Goal: Task Accomplishment & Management: Manage account settings

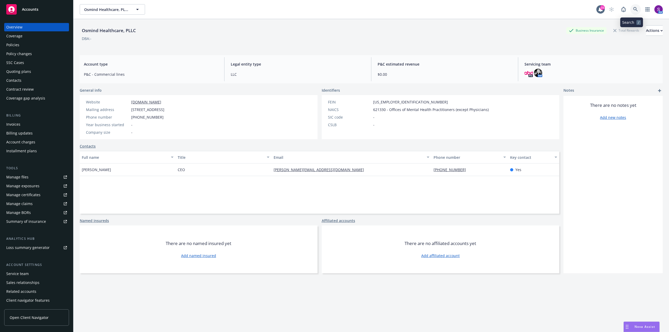
click at [630, 8] on link at bounding box center [635, 9] width 10 height 10
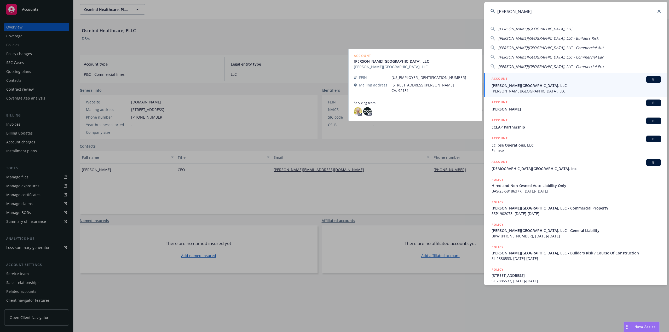
type input "ec pal"
click at [517, 87] on span "EC Palomar Industrial Center, LLC" at bounding box center [576, 85] width 169 height 5
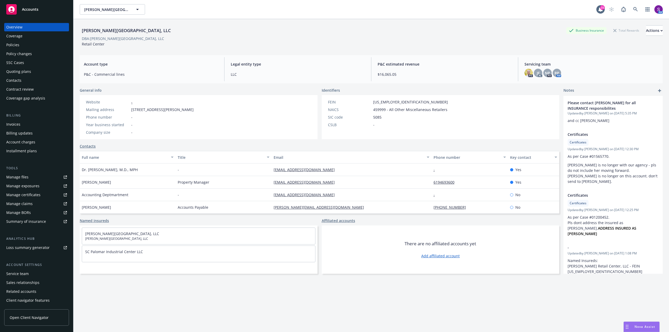
click at [29, 46] on div "Policies" at bounding box center [36, 45] width 61 height 8
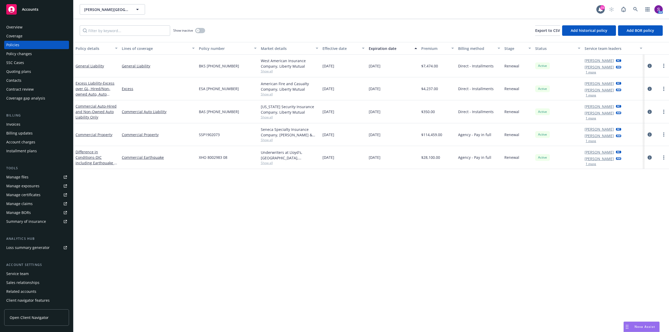
click at [589, 120] on button "1 more" at bounding box center [591, 118] width 10 height 3
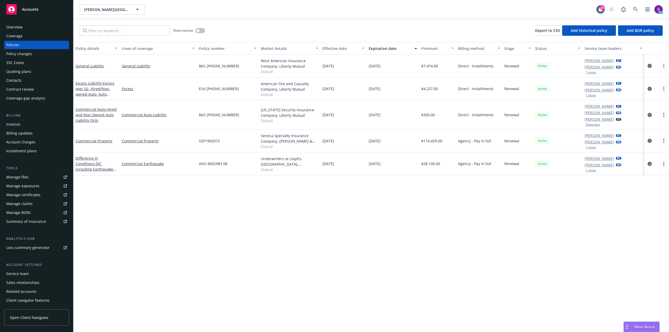
click at [592, 72] on button "1 more" at bounding box center [591, 72] width 10 height 3
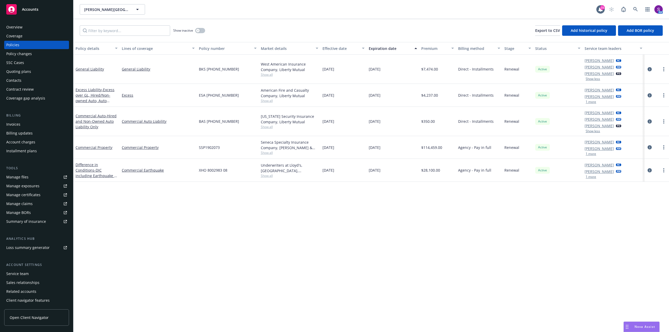
click at [593, 102] on button "1 more" at bounding box center [591, 101] width 10 height 3
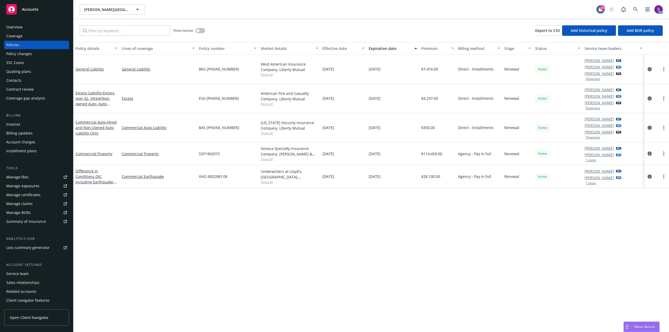
click at [591, 183] on button "1 more" at bounding box center [591, 183] width 10 height 3
click at [593, 159] on button "1 more" at bounding box center [591, 160] width 10 height 3
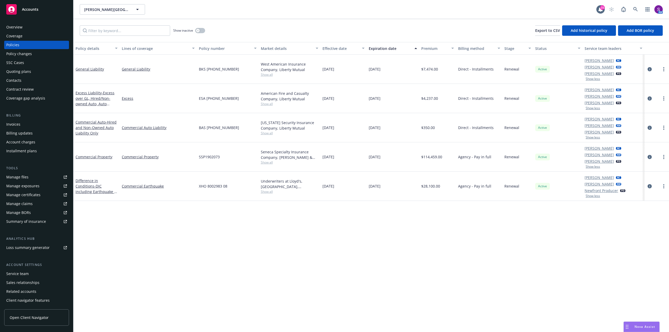
click at [21, 28] on div "Overview" at bounding box center [14, 27] width 16 height 8
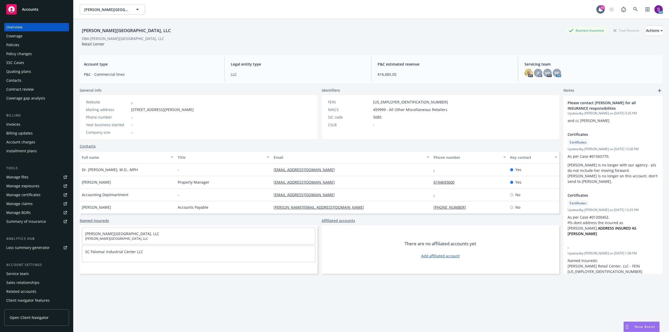
click at [25, 177] on div "Manage files" at bounding box center [17, 177] width 22 height 8
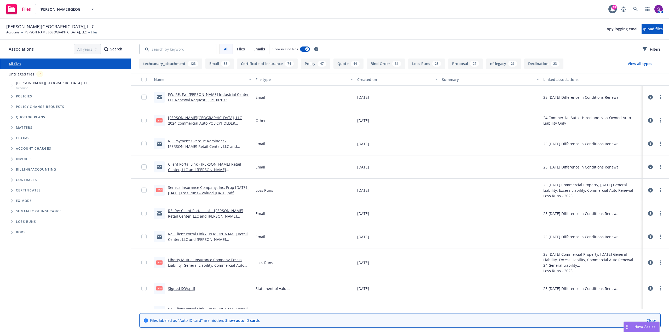
click at [207, 164] on link "Client Portal Link - EC Palomar Retail Center, LLC and EC Palomar Industrial Ce…" at bounding box center [206, 170] width 76 height 16
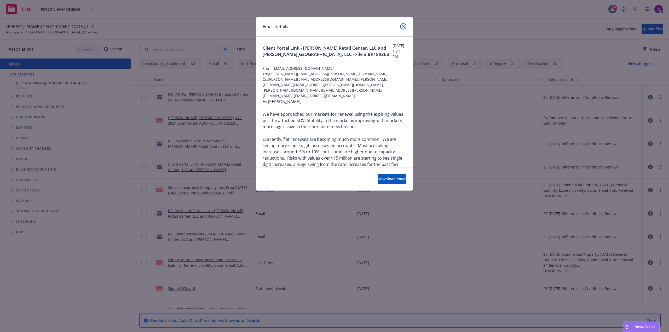
click at [403, 24] on link "close" at bounding box center [403, 26] width 6 height 6
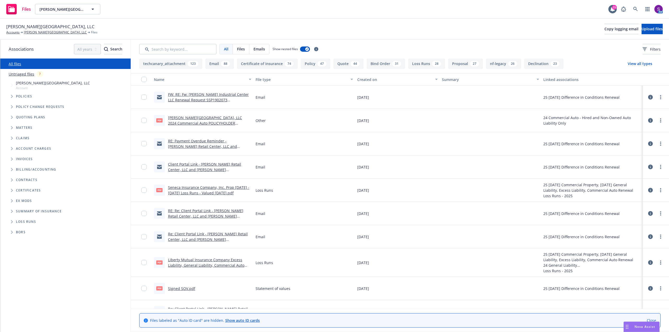
click at [197, 95] on link "FW: RE: Fw: EC Palomar Industrial Center LLC Renewal Request SSP1902073 9/18/20…" at bounding box center [208, 100] width 81 height 16
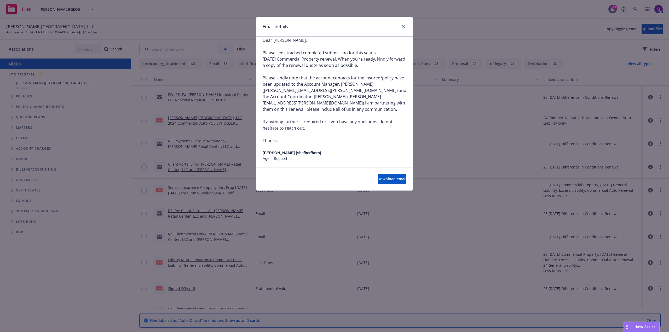
scroll to position [78, 0]
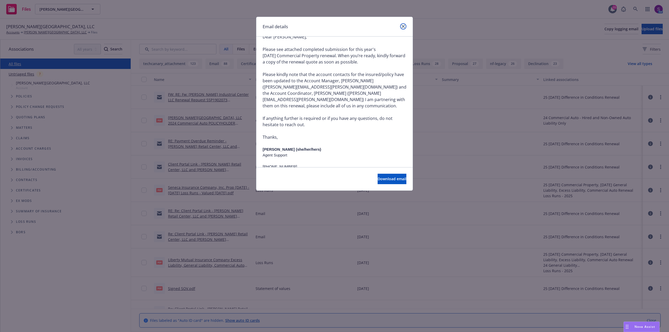
click at [403, 26] on icon "close" at bounding box center [403, 26] width 3 height 3
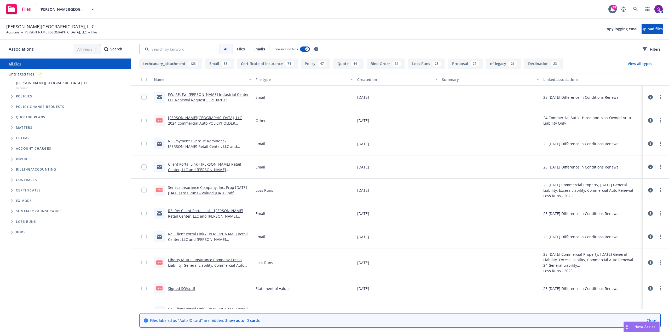
click at [188, 239] on link "Re: Client Portal Link - EC Palomar Retail Center, LLC and EC Palomar Industria…" at bounding box center [208, 240] width 80 height 16
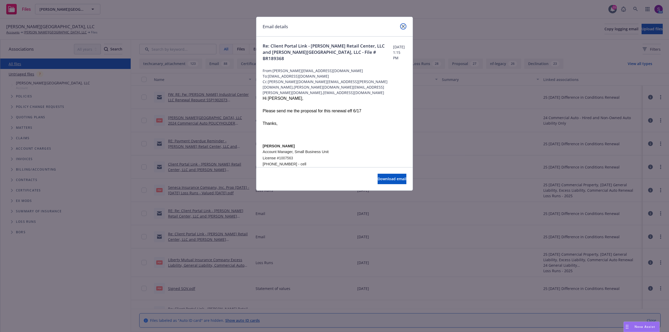
click at [402, 28] on link "close" at bounding box center [403, 26] width 6 height 6
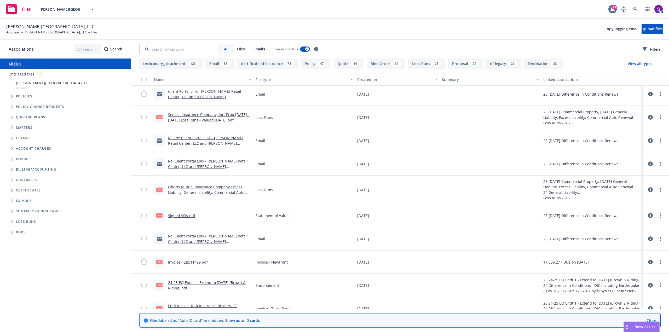
scroll to position [105, 0]
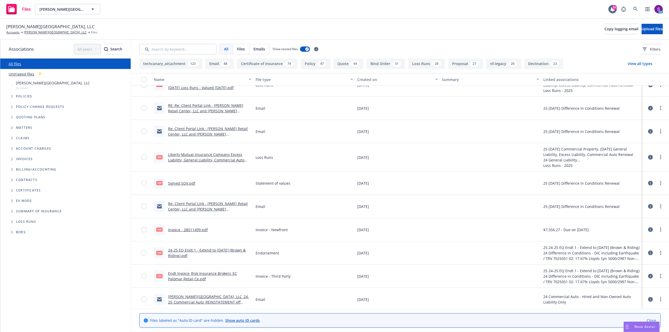
click at [180, 183] on link "Signed SOV.pdf" at bounding box center [181, 183] width 27 height 5
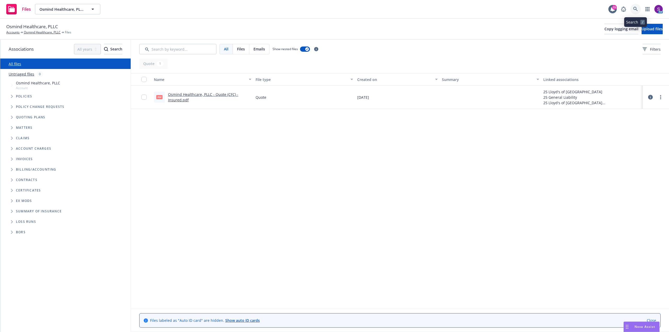
click at [636, 10] on icon at bounding box center [635, 9] width 4 height 4
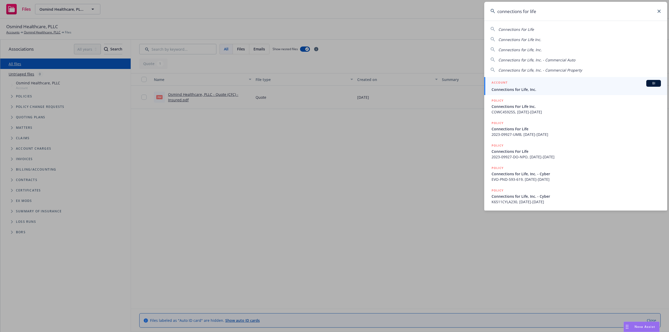
type input "connections for life"
click at [520, 87] on span "Connections for Life, Inc." at bounding box center [576, 89] width 169 height 5
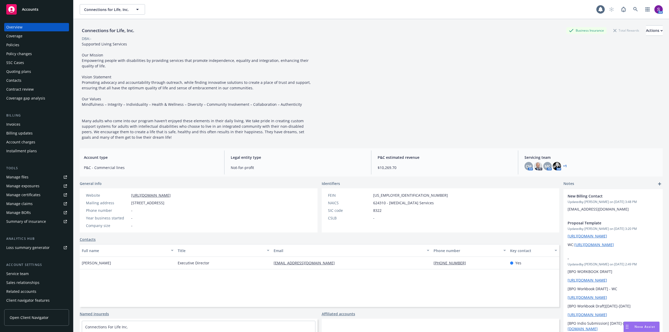
click at [20, 46] on div "Policies" at bounding box center [36, 45] width 61 height 8
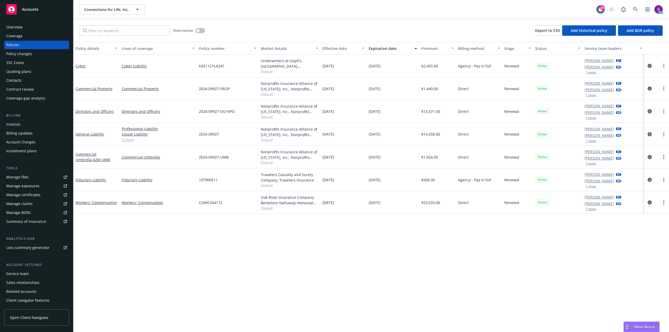
click at [649, 111] on icon "circleInformation" at bounding box center [650, 111] width 4 height 4
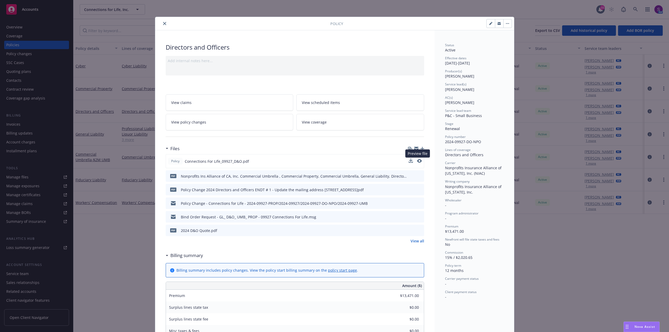
click at [418, 163] on button at bounding box center [419, 161] width 5 height 5
click at [417, 160] on icon "preview file" at bounding box center [419, 161] width 5 height 4
click at [163, 22] on icon "close" at bounding box center [164, 23] width 3 height 3
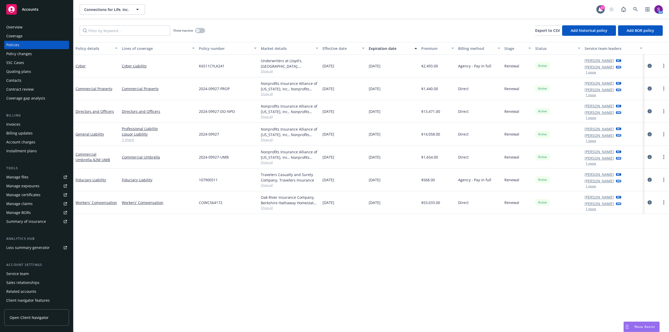
click at [43, 30] on div "Overview" at bounding box center [36, 27] width 61 height 8
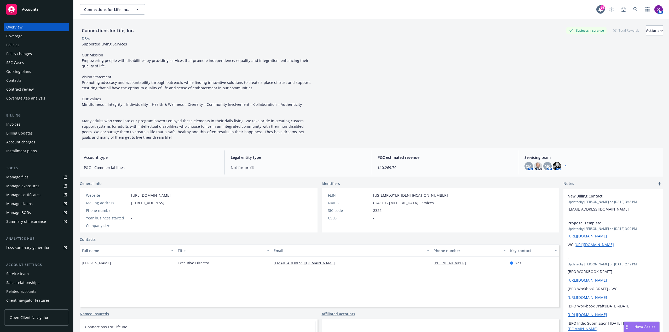
click at [82, 120] on span "Supported Living Services Our Mission Empowering people with disabilities by pr…" at bounding box center [197, 91] width 230 height 98
drag, startPoint x: 126, startPoint y: 45, endPoint x: 82, endPoint y: 45, distance: 44.2
click at [82, 45] on div "Supported Living Services Our Mission Empowering people with disabilities by pr…" at bounding box center [197, 90] width 235 height 99
copy span "Supported Living Services"
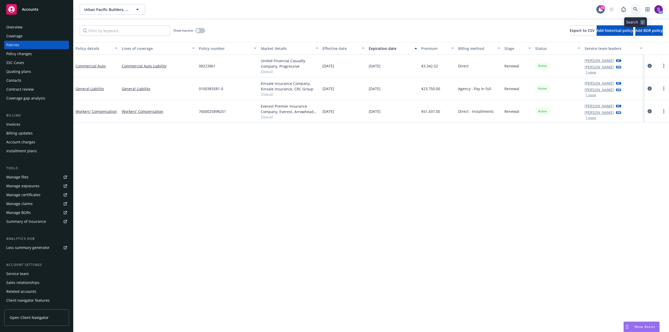
click at [637, 10] on icon at bounding box center [635, 9] width 5 height 5
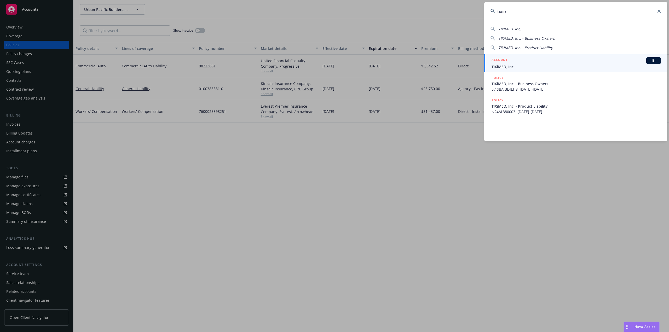
type input "tixim"
click at [505, 69] on span "TIXiMED, Inc." at bounding box center [576, 66] width 169 height 5
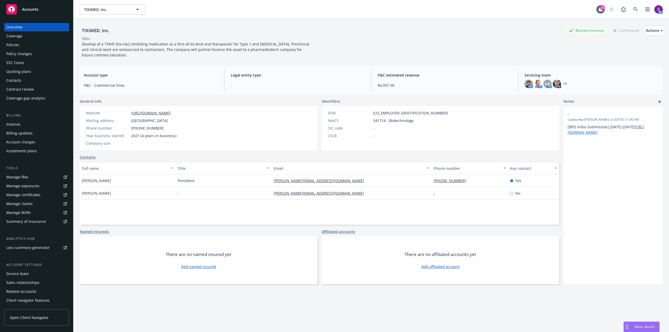
click at [25, 44] on div "Policies" at bounding box center [36, 45] width 61 height 8
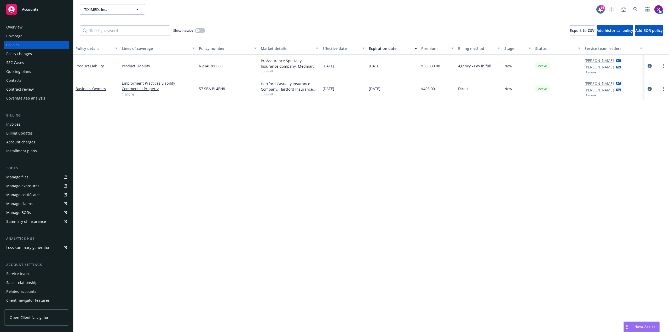
click at [21, 29] on div "Overview" at bounding box center [14, 27] width 16 height 8
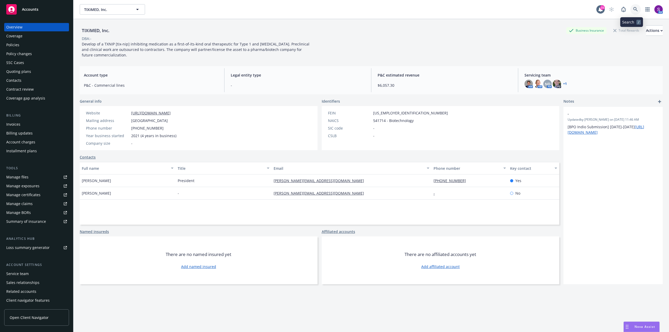
click at [635, 8] on link at bounding box center [635, 9] width 10 height 10
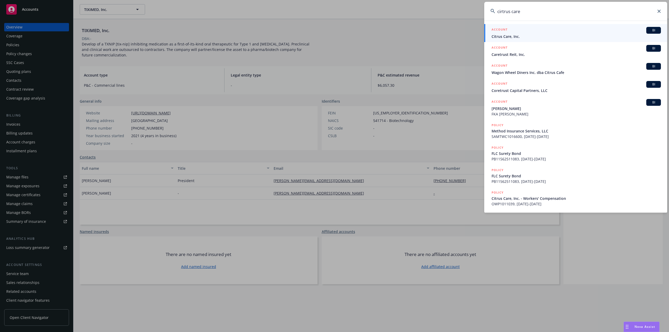
type input "cirtrus care"
click at [522, 35] on span "Citrus Care, Inc." at bounding box center [576, 36] width 169 height 5
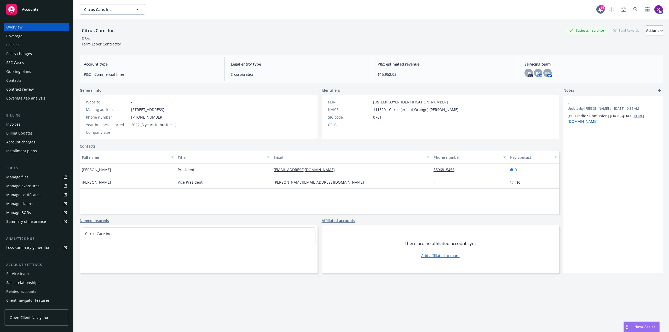
click at [24, 49] on div "Overview Coverage Policies Policy changes SSC Cases Quoting plans Contacts Cont…" at bounding box center [36, 62] width 65 height 79
click at [30, 71] on div "Quoting plans" at bounding box center [18, 71] width 25 height 8
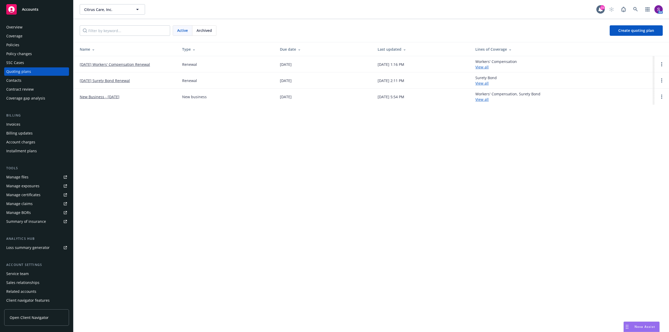
click at [116, 63] on link "09/06/25 Workers' Compensation Renewal" at bounding box center [115, 64] width 70 height 5
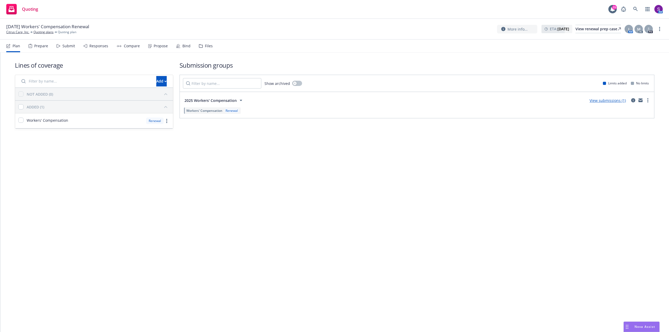
click at [72, 47] on div "Submit" at bounding box center [68, 46] width 13 height 4
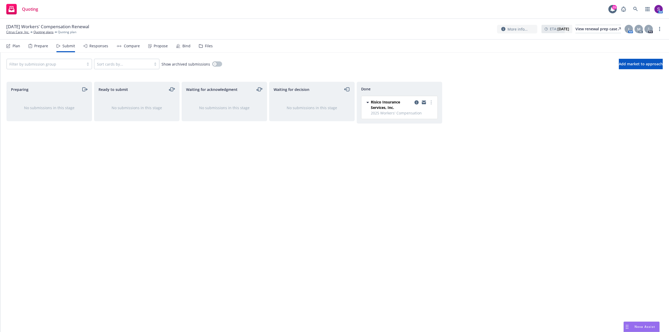
click at [162, 45] on div "Propose" at bounding box center [161, 46] width 14 height 4
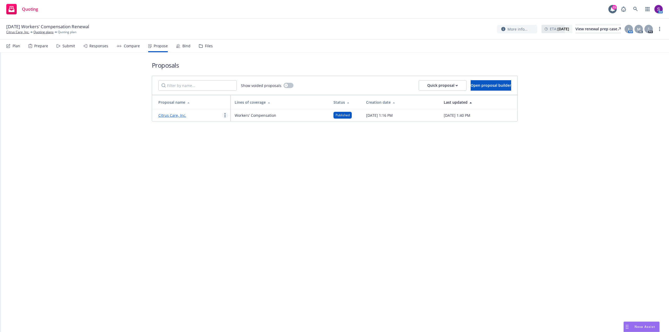
click at [225, 114] on icon "more" at bounding box center [225, 115] width 1 height 4
click at [240, 172] on link "See client view" at bounding box center [245, 170] width 47 height 10
click at [635, 7] on icon at bounding box center [635, 9] width 4 height 4
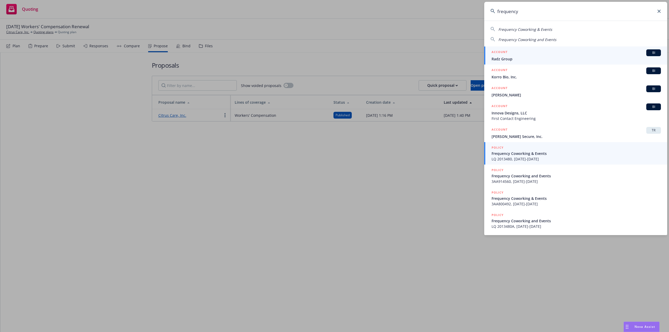
type input "frequency"
click at [535, 155] on span "Frequency Coworking & Events" at bounding box center [576, 153] width 169 height 5
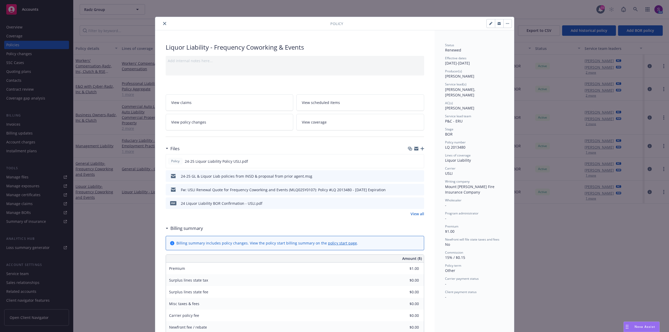
click at [165, 26] on div at bounding box center [243, 23] width 173 height 6
click at [25, 27] on div "Policy Liquor Liability - Frequency Coworking & Events Add internal notes here.…" at bounding box center [334, 166] width 669 height 332
click at [164, 22] on button "close" at bounding box center [165, 23] width 6 height 6
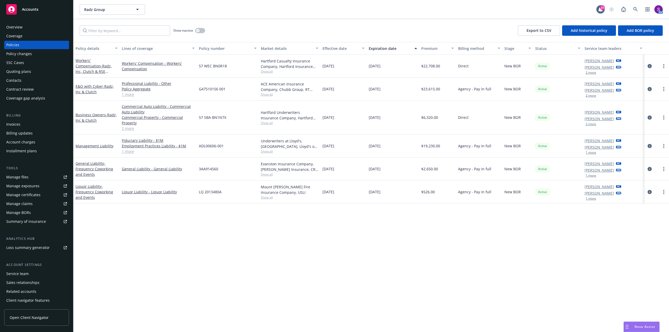
click at [19, 27] on div "Overview" at bounding box center [14, 27] width 16 height 8
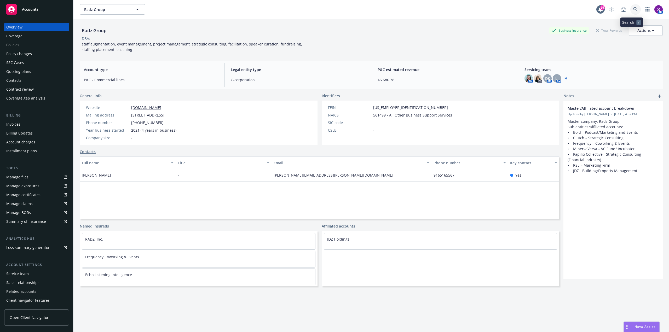
click at [635, 10] on link at bounding box center [635, 9] width 10 height 10
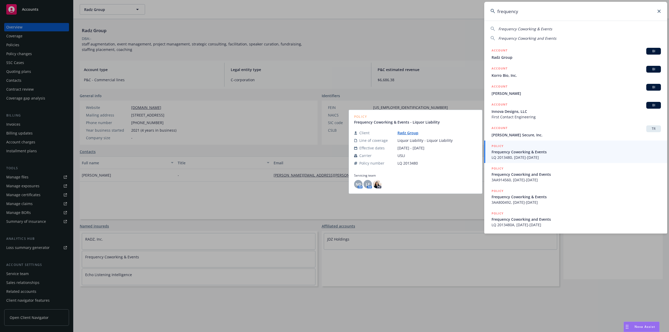
type input "frequency"
click at [532, 152] on span "Frequency Coworking & Events" at bounding box center [576, 151] width 169 height 5
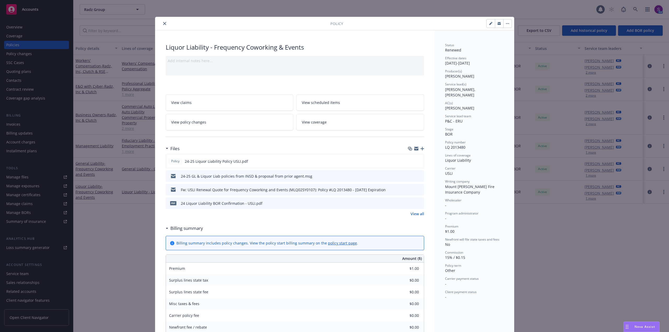
scroll to position [16, 0]
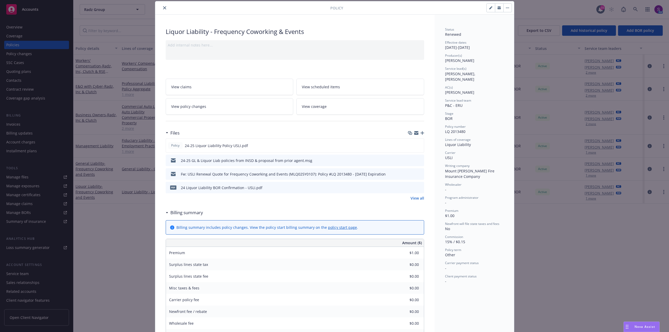
click at [163, 7] on icon "close" at bounding box center [164, 7] width 3 height 3
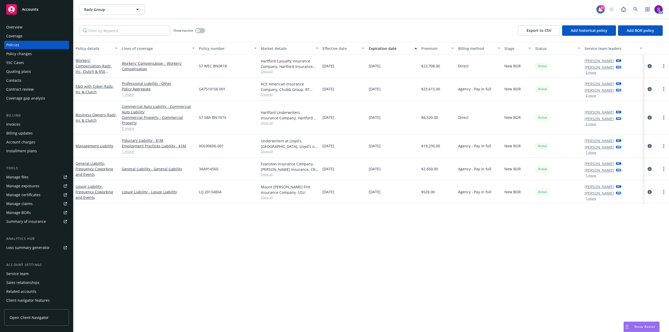
click at [592, 199] on button "1 more" at bounding box center [591, 198] width 10 height 3
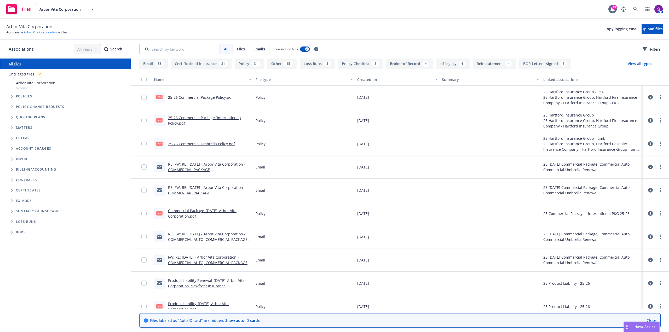
click at [40, 32] on link "Arbor Vita Corporation" at bounding box center [40, 32] width 33 height 5
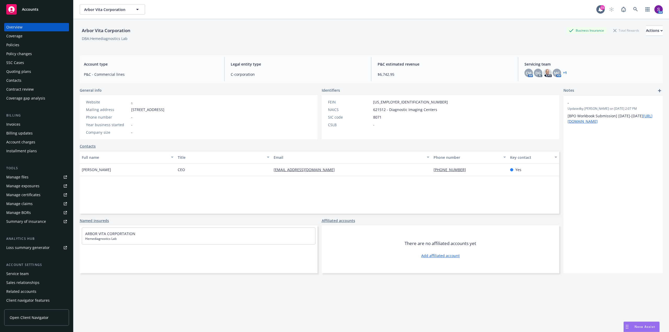
click at [27, 72] on div "Quoting plans" at bounding box center [18, 71] width 25 height 8
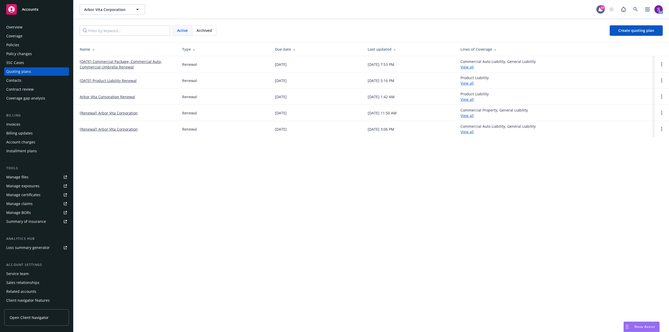
click at [110, 63] on link "[DATE] Commercial Package, Commercial Auto, Commercial Umbrella Renewal" at bounding box center [127, 64] width 94 height 11
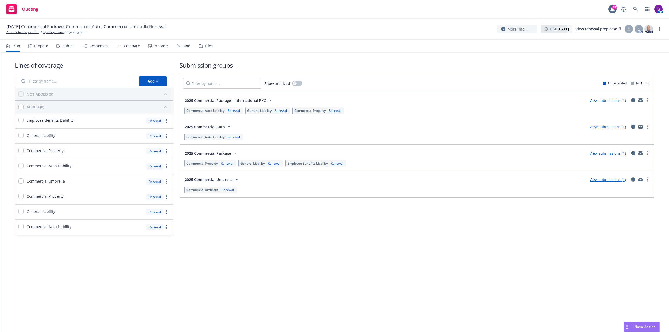
click at [183, 45] on div "Bind" at bounding box center [186, 46] width 8 height 4
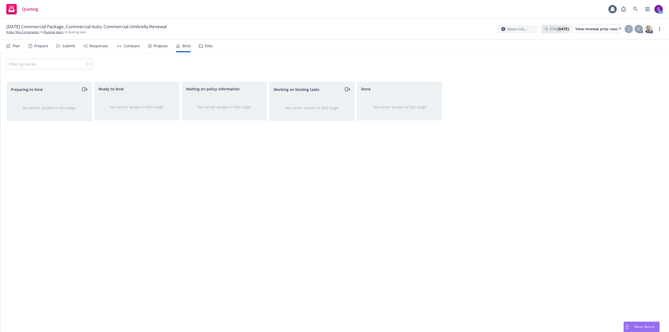
click at [157, 45] on div "Propose" at bounding box center [161, 46] width 14 height 4
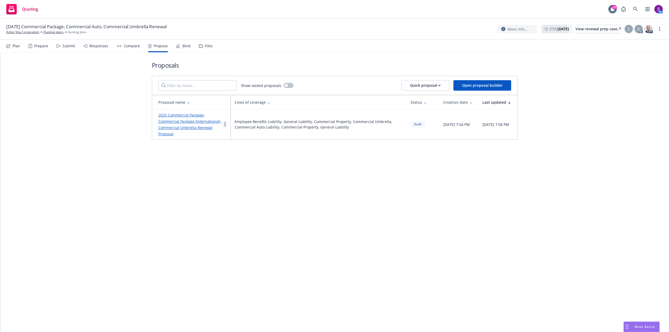
click at [225, 124] on icon "more" at bounding box center [225, 124] width 1 height 4
click at [244, 181] on span "See client view" at bounding box center [241, 178] width 38 height 5
click at [226, 123] on link "more" at bounding box center [225, 124] width 6 height 6
click at [194, 122] on link "2025 Commercial Package, Commercial Package (International), Commercial Umbrell…" at bounding box center [189, 125] width 63 height 24
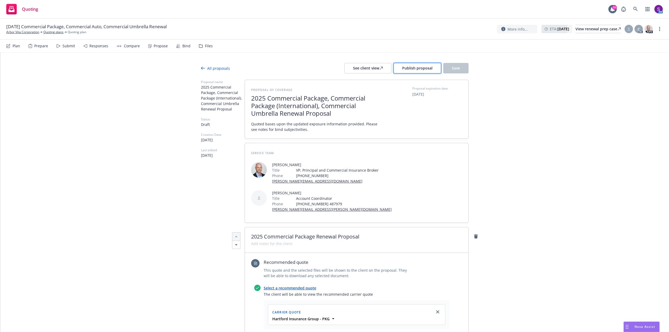
click at [413, 68] on span "Publish proposal" at bounding box center [417, 68] width 30 height 5
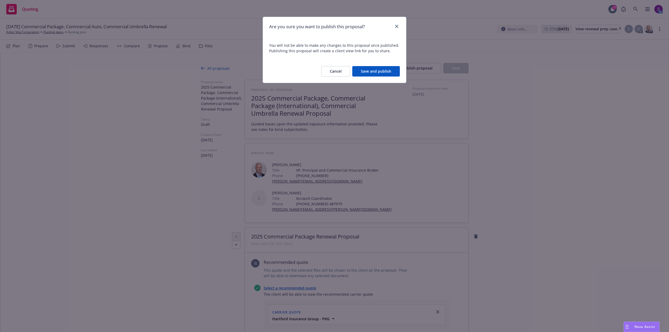
click at [388, 68] on button "Save and publish" at bounding box center [376, 71] width 48 height 10
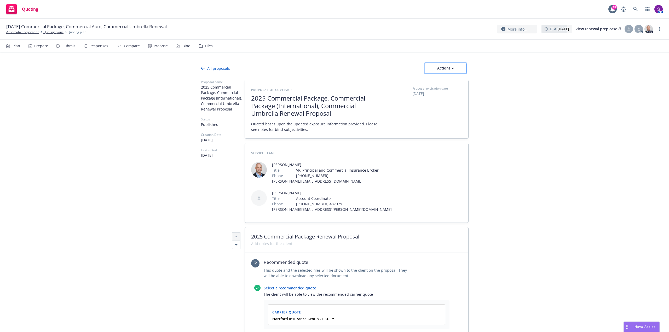
click at [441, 68] on div "Actions" at bounding box center [445, 68] width 25 height 10
click at [449, 82] on span "Copy proposal link" at bounding box center [445, 81] width 45 height 5
type textarea "x"
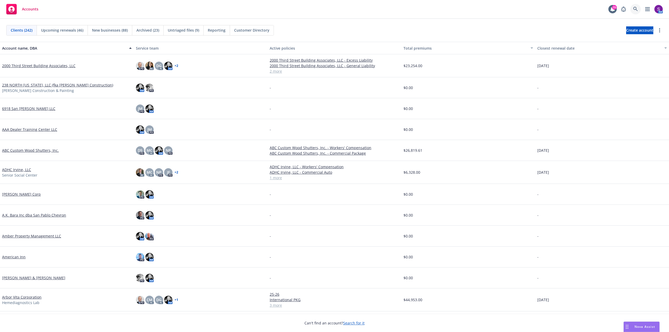
click at [635, 8] on icon at bounding box center [635, 9] width 5 height 5
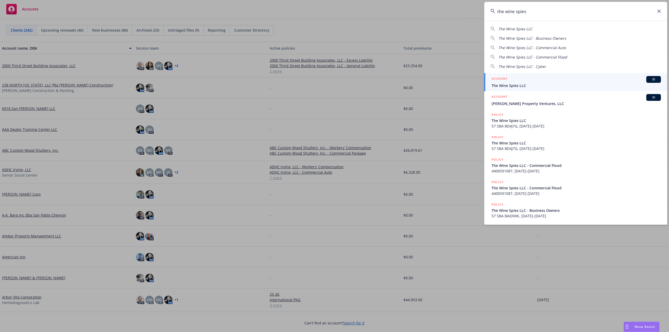
type input "the wine spies"
click at [517, 86] on span "The Wine Spies LLC" at bounding box center [576, 85] width 169 height 5
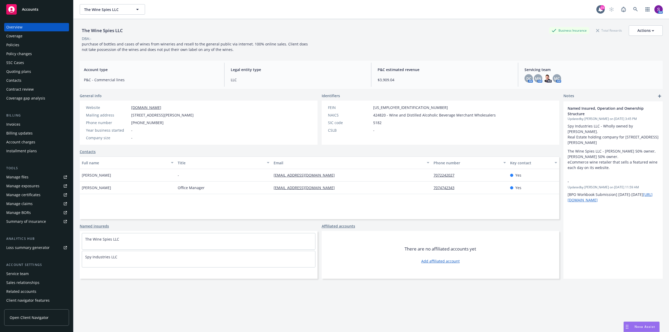
click at [20, 46] on div "Policies" at bounding box center [36, 45] width 61 height 8
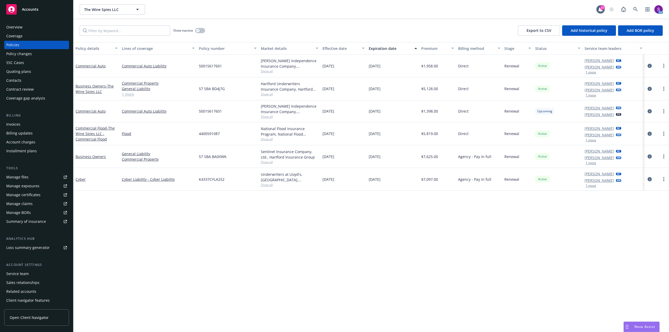
click at [19, 24] on div "Overview" at bounding box center [14, 27] width 16 height 8
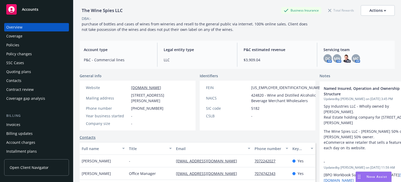
scroll to position [52, 0]
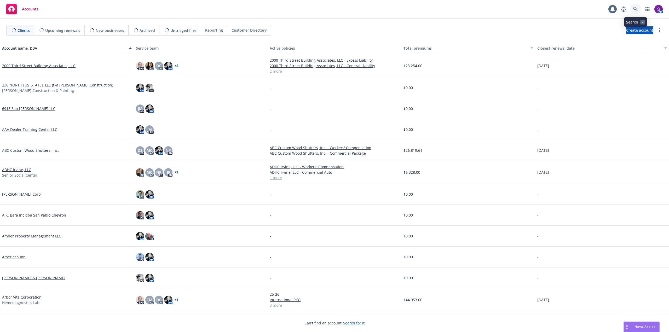
click at [635, 9] on icon at bounding box center [635, 9] width 5 height 5
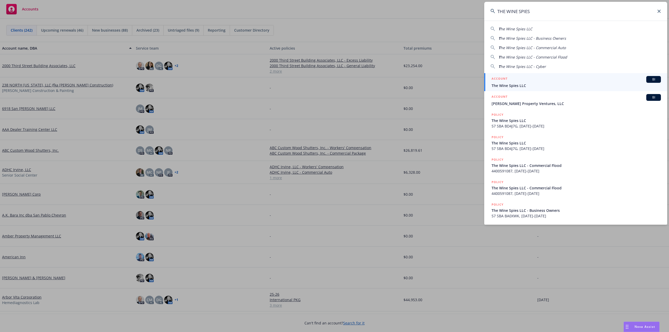
type input "THE WINE SPIES"
click at [507, 84] on span "The Wine Spies LLC" at bounding box center [576, 85] width 169 height 5
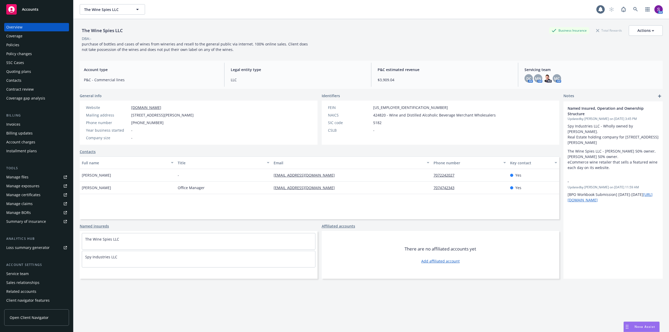
click at [38, 49] on div "Policies" at bounding box center [36, 45] width 61 height 8
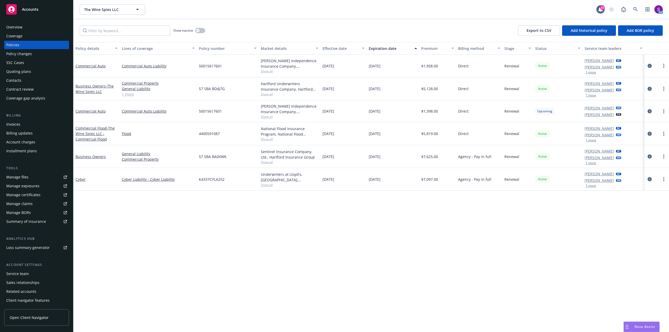
click at [32, 26] on div "Overview" at bounding box center [36, 27] width 61 height 8
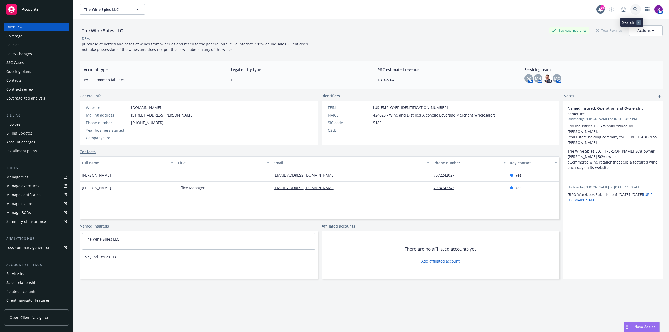
click at [630, 7] on link at bounding box center [635, 9] width 10 height 10
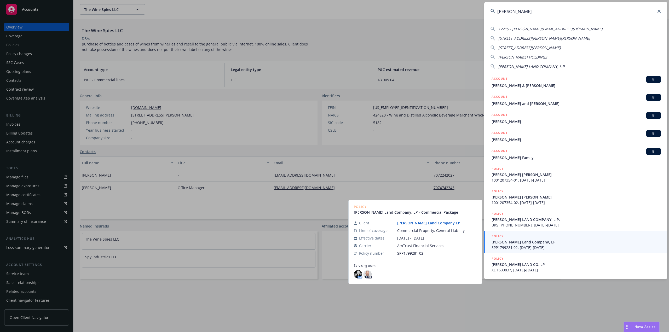
type input "turner"
click at [518, 244] on span "Turner Land Company, LP" at bounding box center [576, 241] width 169 height 5
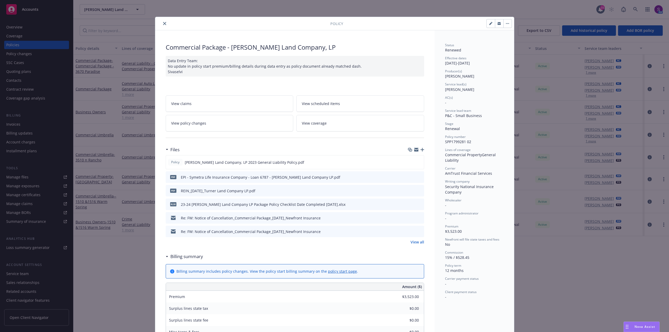
click at [163, 21] on button "close" at bounding box center [165, 23] width 6 height 6
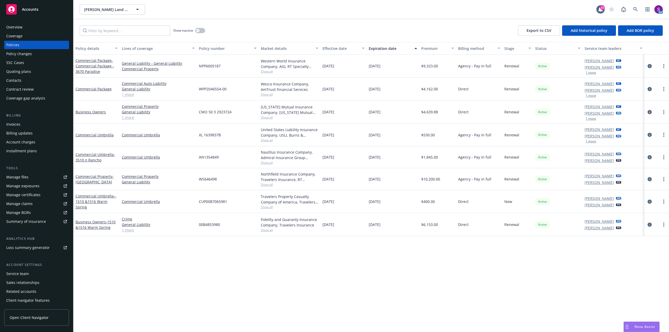
click at [25, 176] on div "Manage files" at bounding box center [17, 177] width 22 height 8
click at [636, 8] on icon at bounding box center [635, 9] width 4 height 4
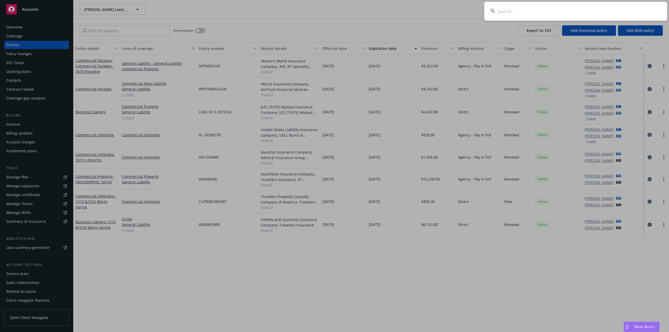
click at [556, 15] on input at bounding box center [575, 11] width 183 height 19
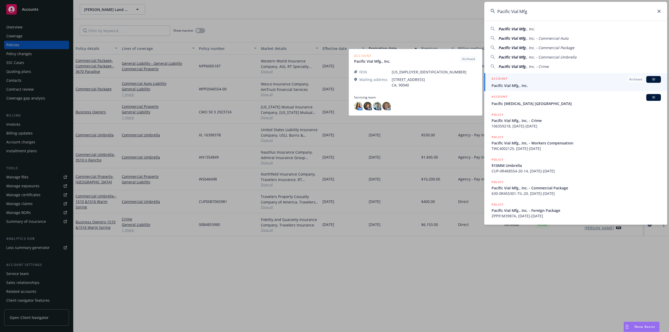
type input "Pacific Vial Mfg"
click at [517, 84] on span "Pacific Vial Mfg., Inc." at bounding box center [576, 85] width 169 height 5
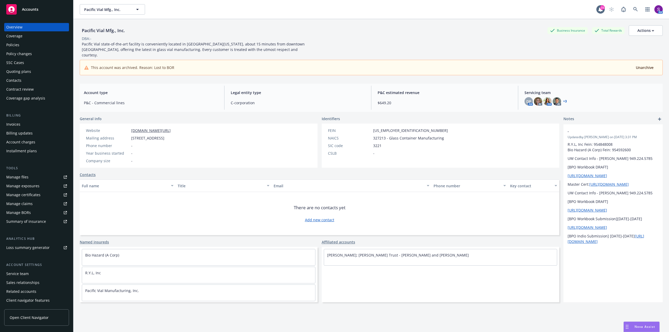
click at [13, 46] on div "Policies" at bounding box center [12, 45] width 13 height 8
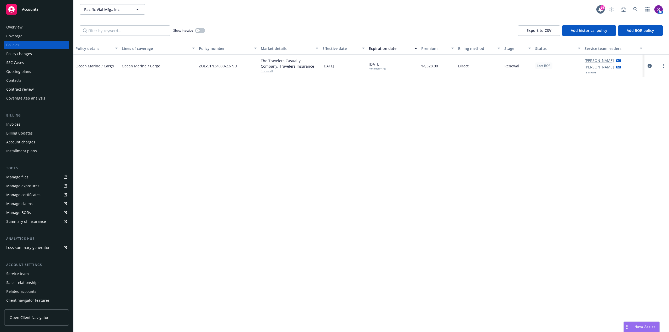
click at [591, 74] on button "2 more" at bounding box center [591, 72] width 10 height 3
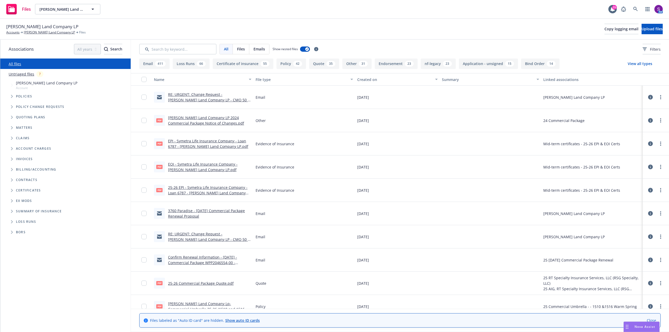
click at [210, 95] on link "RE: URGENT: Change Request - [PERSON_NAME] Land Company LP - CMO 50 3 2923724" at bounding box center [209, 100] width 82 height 16
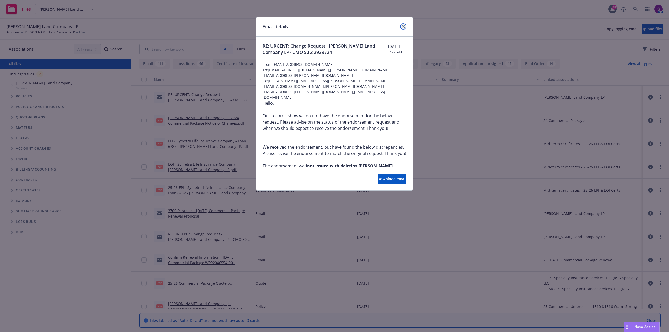
click at [403, 27] on icon "close" at bounding box center [403, 26] width 3 height 3
